Goal: Transaction & Acquisition: Purchase product/service

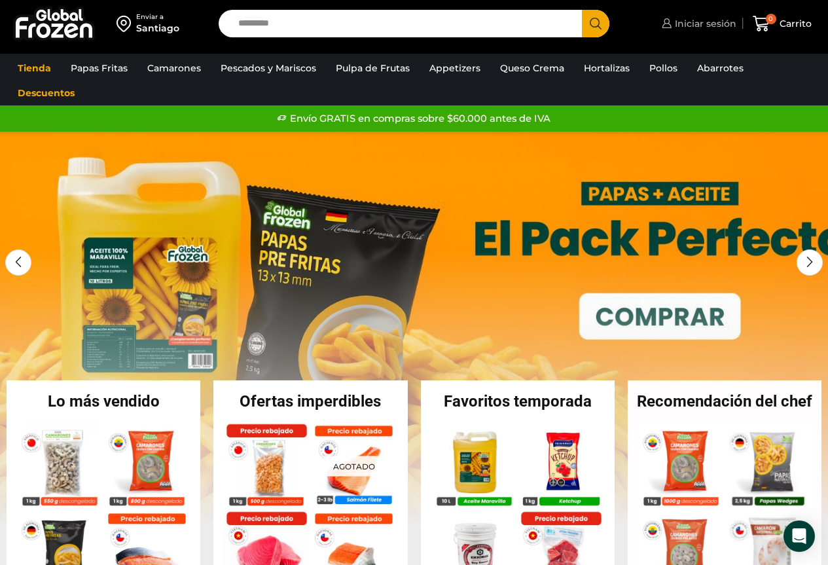
click at [711, 18] on span "Iniciar sesión" at bounding box center [704, 23] width 65 height 13
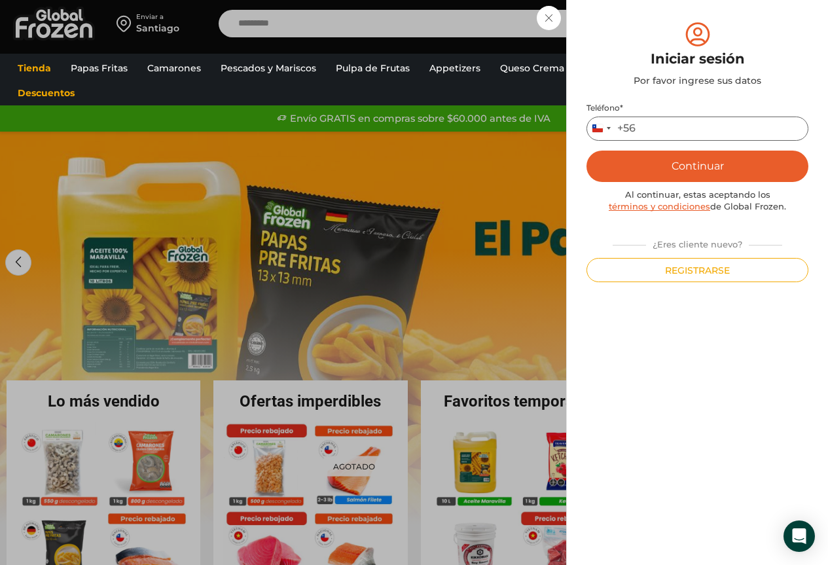
click at [653, 132] on input "Teléfono *" at bounding box center [698, 129] width 222 height 24
type input "*********"
click at [666, 176] on button "Continuar" at bounding box center [698, 166] width 222 height 31
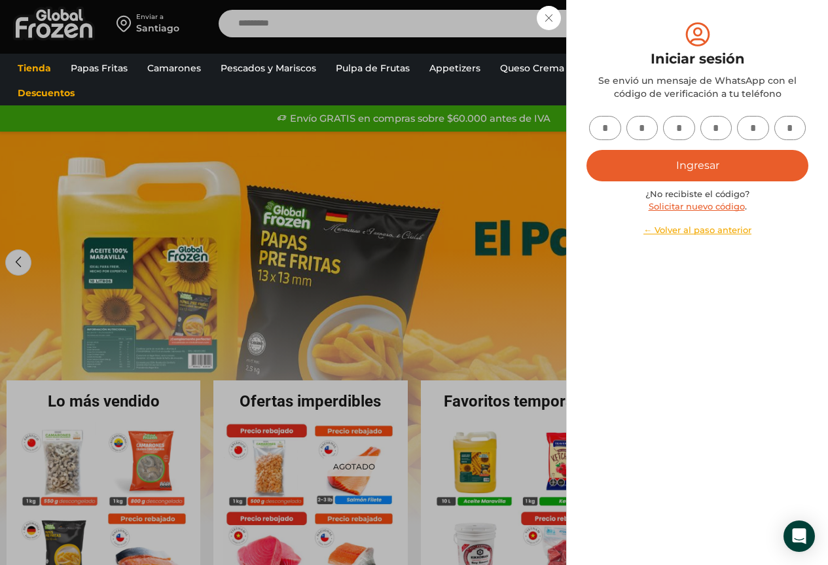
click at [605, 121] on input "text" at bounding box center [605, 128] width 32 height 24
type input "*"
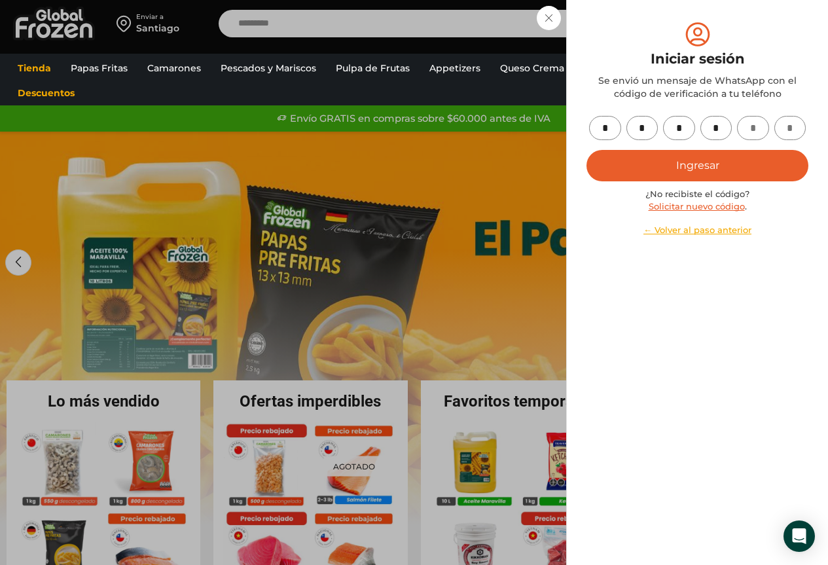
type input "*"
click at [642, 165] on button "Ingresar" at bounding box center [698, 165] width 222 height 31
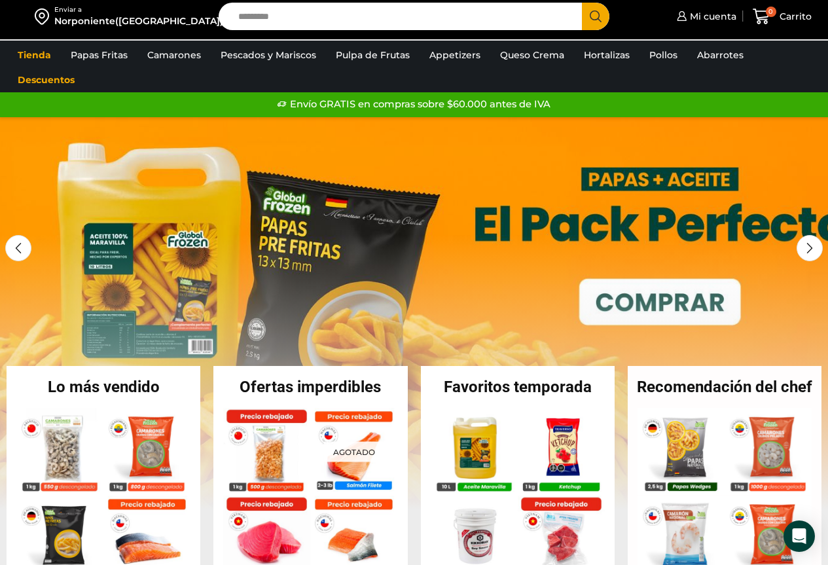
click at [310, 24] on input "Search input" at bounding box center [404, 17] width 344 height 28
type input "******"
click at [582, 3] on button "Search" at bounding box center [596, 17] width 28 height 28
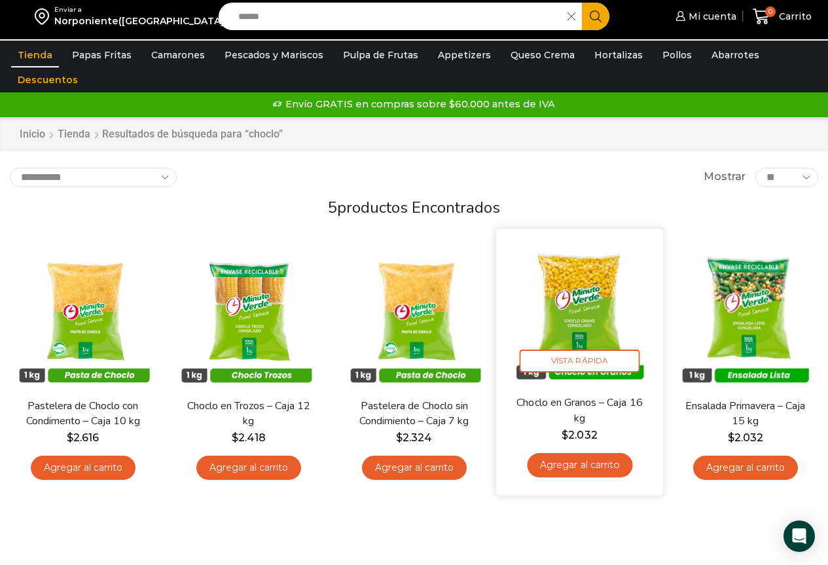
click at [562, 303] on img at bounding box center [579, 312] width 147 height 147
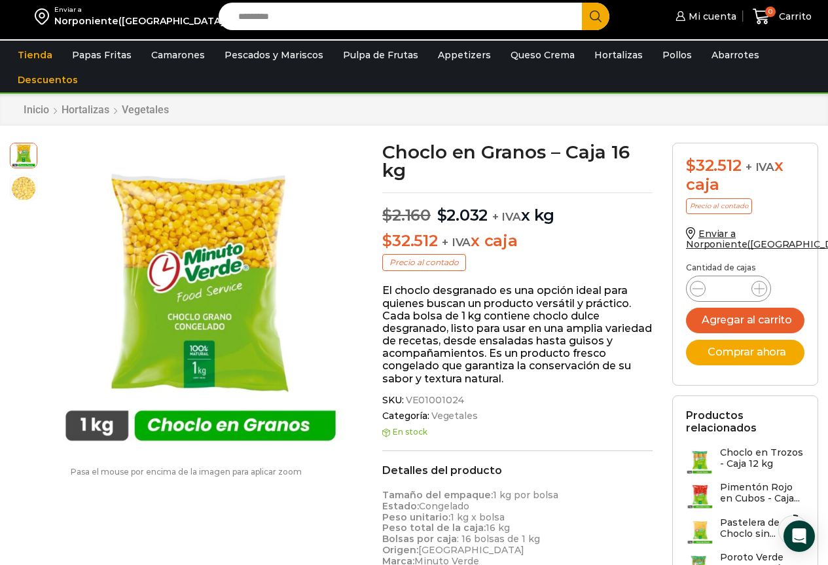
scroll to position [1, 0]
